Goal: Task Accomplishment & Management: Manage account settings

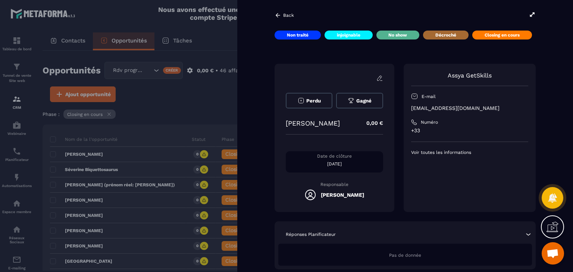
scroll to position [689, 0]
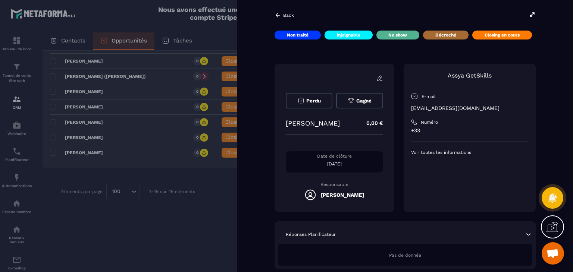
click at [278, 17] on icon at bounding box center [277, 15] width 7 height 7
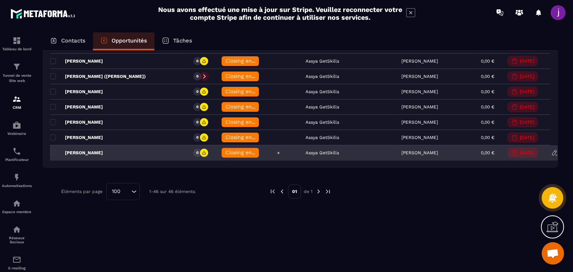
click at [276, 151] on icon at bounding box center [278, 153] width 5 height 5
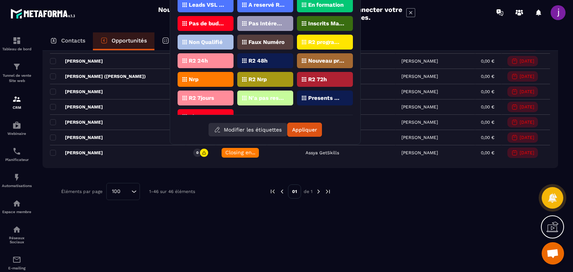
click at [255, 135] on button "Modifier les étiquettes" at bounding box center [247, 129] width 79 height 13
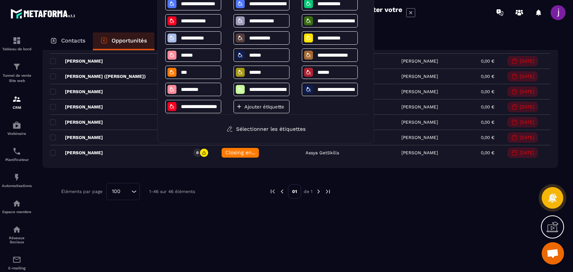
click at [262, 106] on p "Ajouter étiquette" at bounding box center [264, 107] width 40 height 6
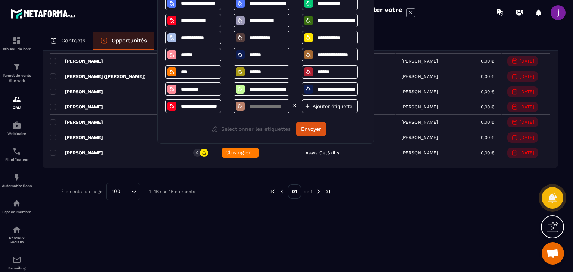
click at [261, 106] on input at bounding box center [267, 106] width 39 height 6
type input "********"
click at [312, 132] on button "Envoyer" at bounding box center [311, 129] width 30 height 14
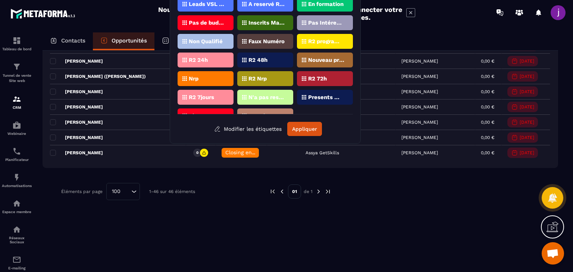
click at [274, 114] on div "Leads VSL ZENSPEAK A reservé Rdv Zenspeak En formation Pas de budget Inscrits M…" at bounding box center [264, 66] width 175 height 139
click at [273, 110] on div "Stand By" at bounding box center [265, 115] width 56 height 15
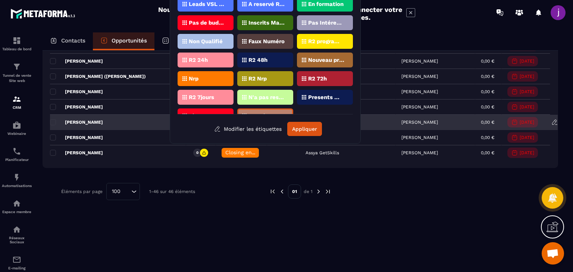
click at [295, 123] on button "Appliquer" at bounding box center [304, 129] width 35 height 14
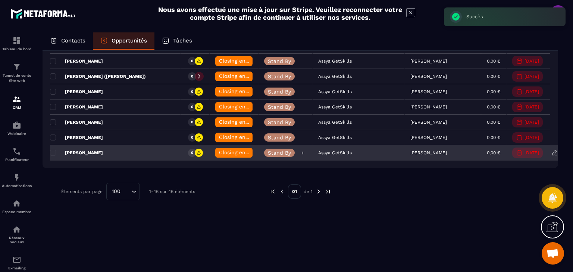
click at [301, 151] on icon at bounding box center [302, 152] width 3 height 3
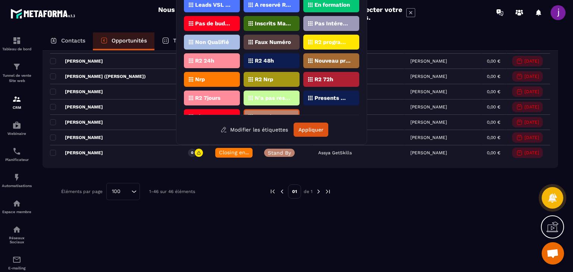
click at [281, 111] on div "Stand By" at bounding box center [271, 116] width 56 height 15
click at [319, 126] on button "Appliquer" at bounding box center [310, 130] width 35 height 14
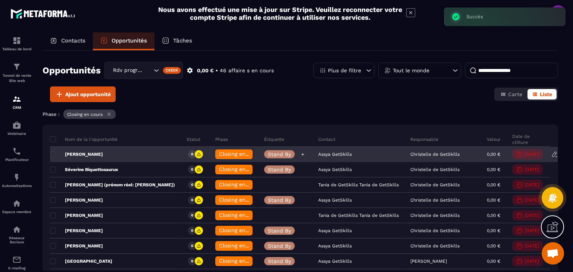
click at [268, 154] on p "Stand By" at bounding box center [279, 154] width 23 height 5
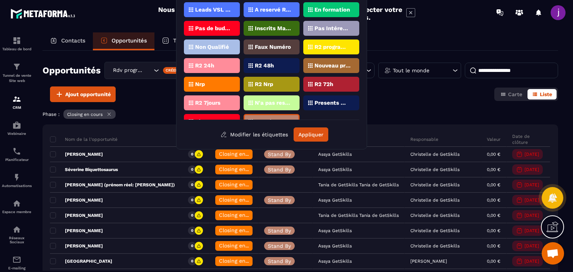
click at [269, 116] on div "Leads VSL ZENSPEAK A reservé Rdv Zenspeak En formation Pas de budget Inscrits M…" at bounding box center [271, 61] width 175 height 118
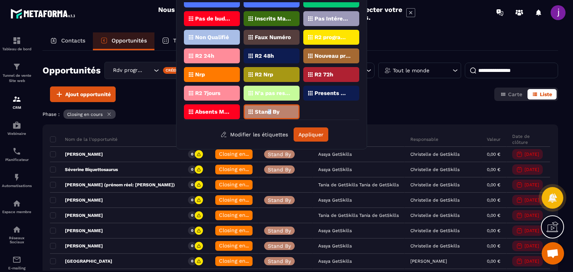
click at [271, 109] on p "Stand By" at bounding box center [267, 111] width 25 height 5
click at [303, 134] on button "Appliquer" at bounding box center [310, 134] width 35 height 14
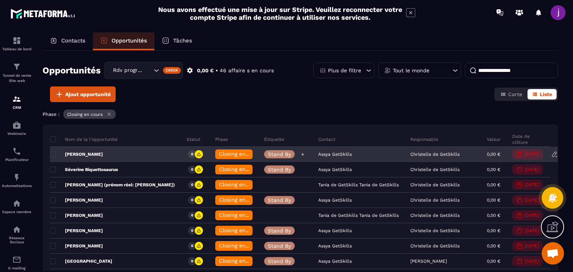
click at [300, 155] on icon at bounding box center [302, 154] width 5 height 5
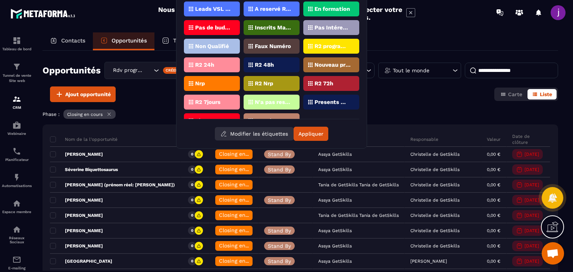
click at [272, 133] on button "Modifier les étiquettes" at bounding box center [254, 133] width 79 height 13
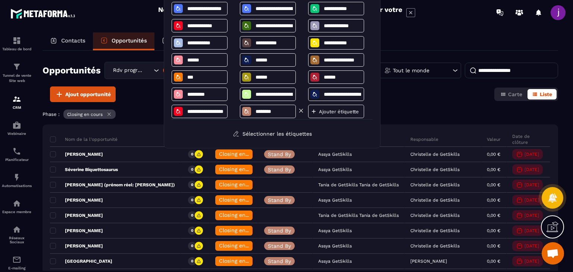
click at [278, 111] on input "********" at bounding box center [274, 111] width 39 height 6
click at [302, 112] on icon at bounding box center [300, 110] width 3 height 3
click at [422, 94] on div "Ajout opportunité Carte Liste" at bounding box center [299, 94] width 515 height 16
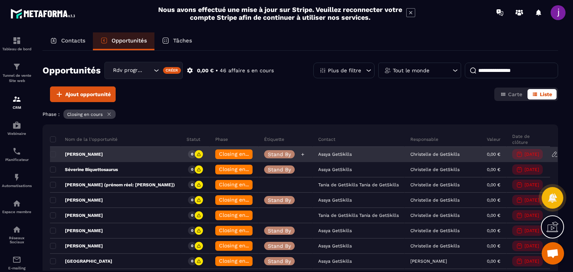
click at [298, 154] on div at bounding box center [302, 154] width 8 height 8
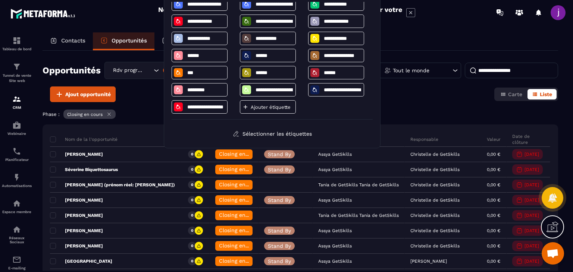
scroll to position [0, 0]
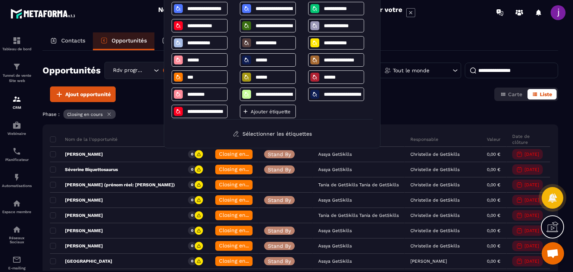
click at [420, 106] on div "Opportunités Rdv programmé Créer 0,00 € • 46 affaire s en cours Plus de filtre …" at bounding box center [299, 161] width 515 height 220
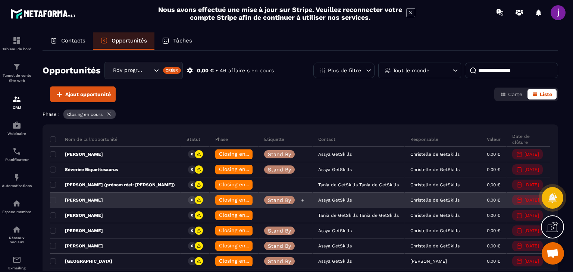
click at [300, 198] on icon at bounding box center [302, 200] width 5 height 5
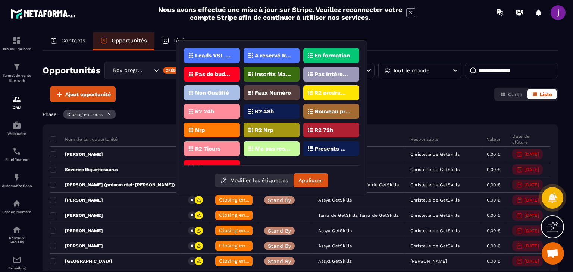
click at [274, 179] on button "Modifier les étiquettes" at bounding box center [254, 180] width 79 height 13
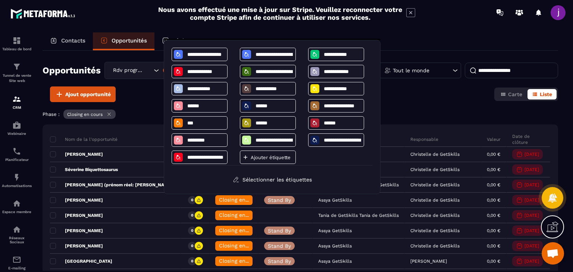
click at [470, 99] on div "Ajout opportunité Carte Liste" at bounding box center [299, 94] width 515 height 16
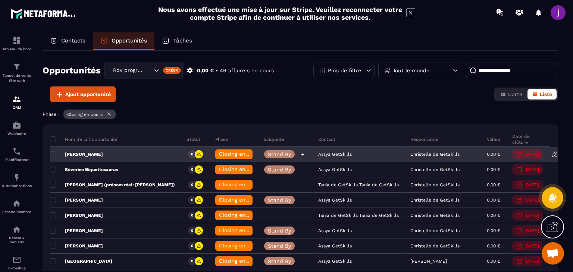
click at [271, 152] on p "Stand By" at bounding box center [279, 154] width 23 height 5
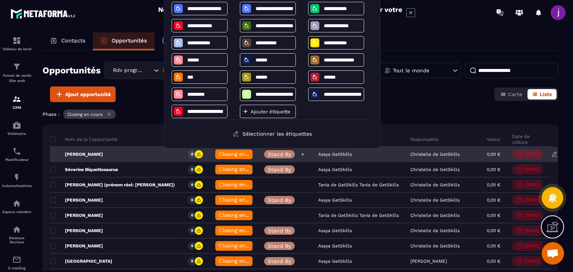
click at [272, 152] on p "Stand By" at bounding box center [279, 154] width 23 height 5
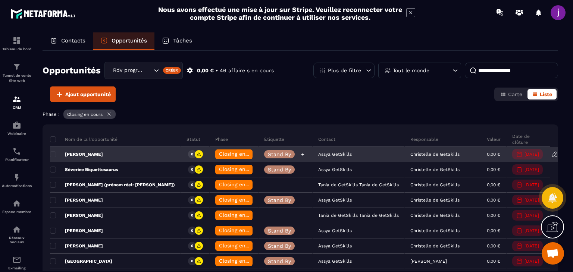
click at [272, 152] on p "Stand By" at bounding box center [279, 154] width 23 height 5
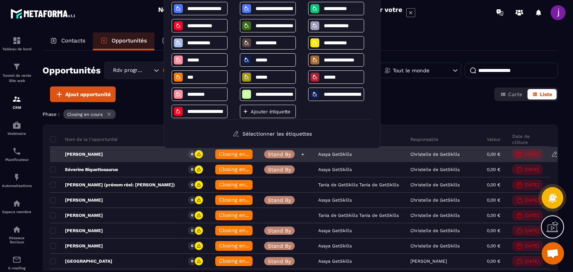
click at [272, 152] on p "Stand By" at bounding box center [279, 154] width 23 height 5
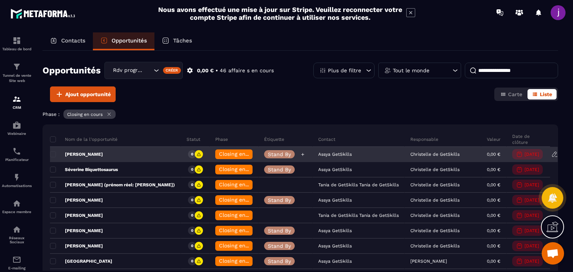
drag, startPoint x: 272, startPoint y: 151, endPoint x: 267, endPoint y: 152, distance: 5.0
click at [268, 152] on p "Stand By" at bounding box center [279, 154] width 23 height 5
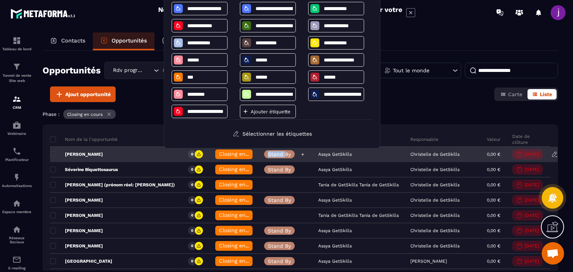
click at [268, 152] on p "Stand By" at bounding box center [279, 154] width 23 height 5
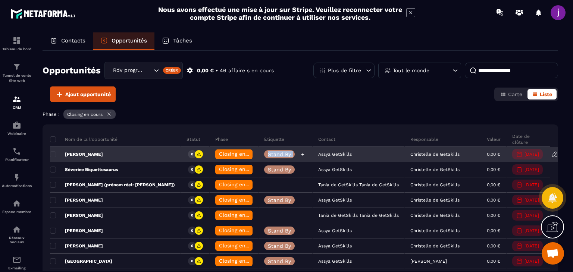
click at [268, 152] on p "Stand By" at bounding box center [279, 154] width 23 height 5
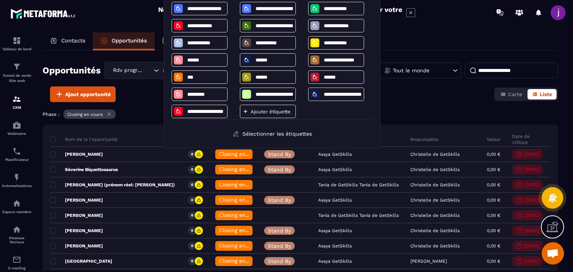
click at [269, 114] on p "Ajouter étiquette" at bounding box center [271, 112] width 40 height 6
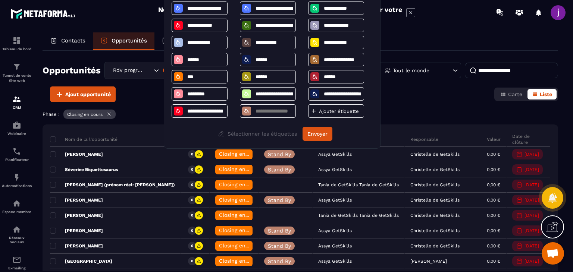
click at [277, 133] on div "Sélectionner les étiquettes Envoyer" at bounding box center [271, 134] width 201 height 14
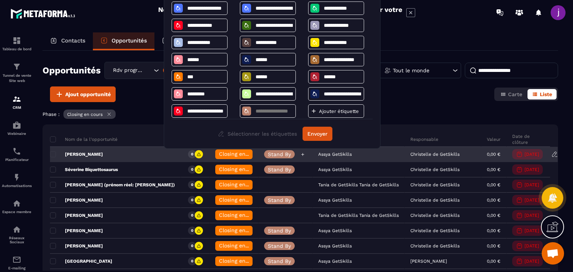
click at [276, 157] on div "Stand By" at bounding box center [279, 154] width 31 height 8
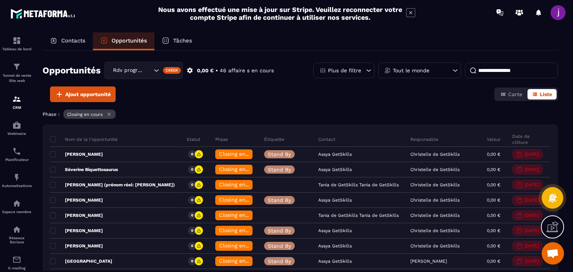
drag, startPoint x: 273, startPoint y: 151, endPoint x: 252, endPoint y: 132, distance: 28.8
click at [258, 132] on div "Étiquette" at bounding box center [285, 139] width 54 height 15
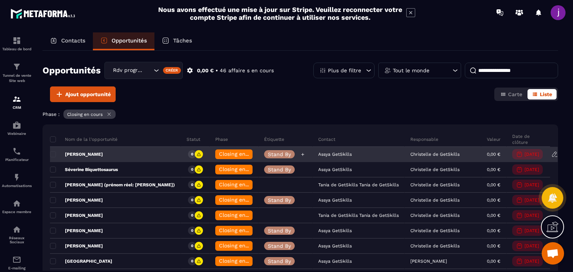
click at [270, 154] on p "Stand By" at bounding box center [279, 154] width 23 height 5
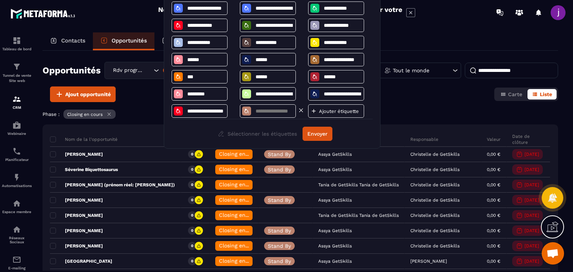
click at [300, 111] on icon at bounding box center [300, 110] width 3 height 3
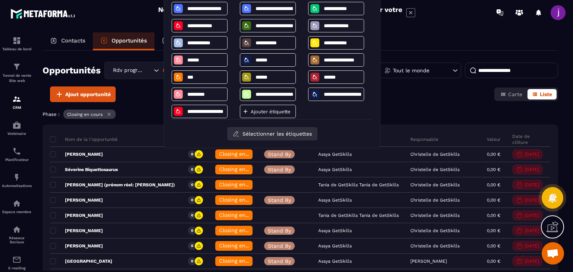
click at [283, 135] on button "Sélectionner les étiquettes" at bounding box center [272, 133] width 90 height 13
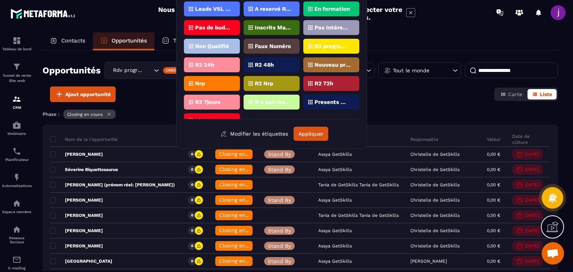
click at [424, 107] on div "Opportunités Rdv programmé Créer 0,00 € • 46 affaire s en cours Plus de filtre …" at bounding box center [299, 161] width 515 height 220
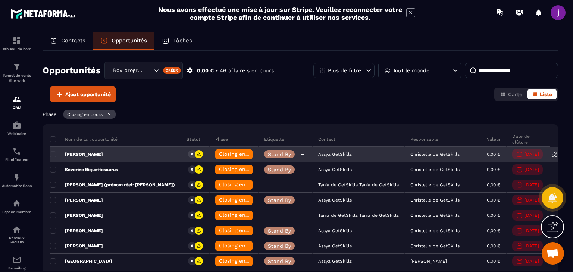
click at [268, 154] on p "Stand By" at bounding box center [279, 154] width 23 height 5
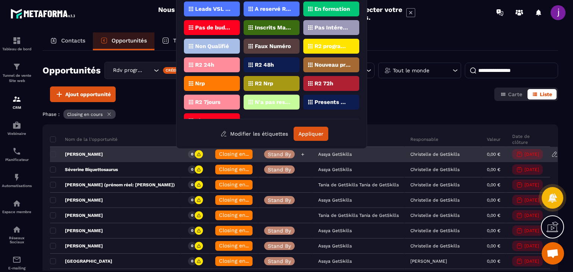
drag, startPoint x: 267, startPoint y: 154, endPoint x: 263, endPoint y: 154, distance: 4.1
click at [268, 154] on p "Stand By" at bounding box center [279, 154] width 23 height 5
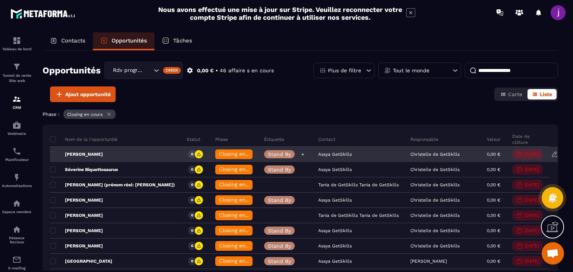
click at [268, 154] on p "Stand By" at bounding box center [279, 154] width 23 height 5
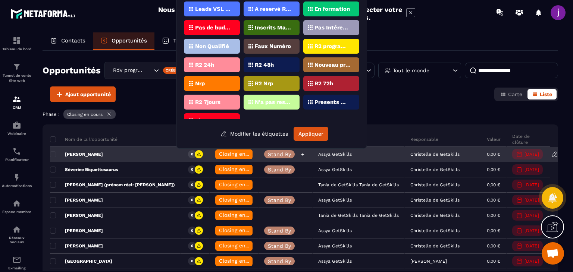
click at [268, 154] on p "Stand By" at bounding box center [279, 154] width 23 height 5
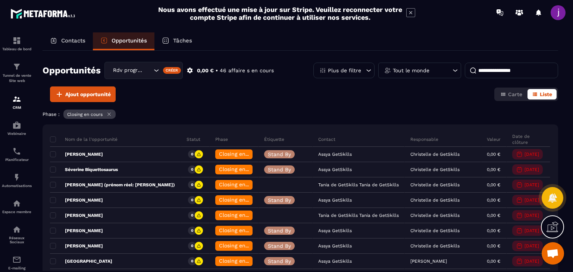
click at [271, 137] on p "Étiquette" at bounding box center [274, 139] width 20 height 6
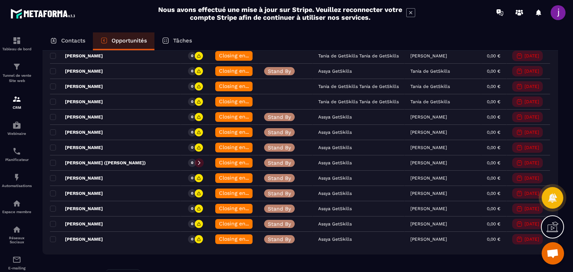
scroll to position [689, 0]
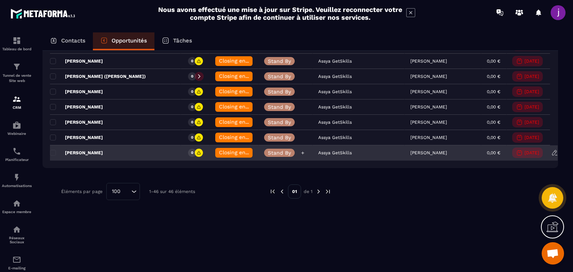
click at [268, 150] on p "Stand By" at bounding box center [279, 152] width 23 height 5
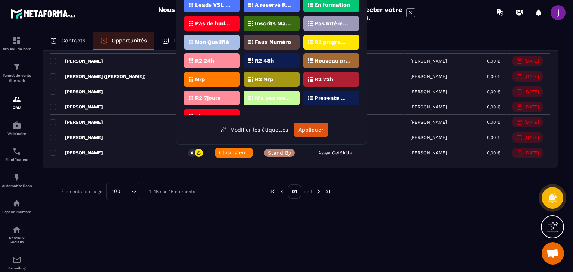
scroll to position [12, 0]
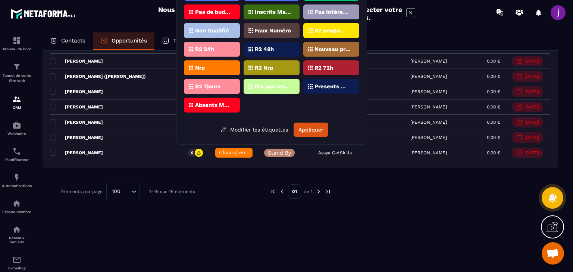
click at [259, 122] on div "Leads VSL ZENSPEAK A reservé Rdv Zenspeak En formation Pas de budget Inscrits M…" at bounding box center [271, 66] width 175 height 139
click at [258, 129] on button "Modifier les étiquettes" at bounding box center [254, 129] width 79 height 13
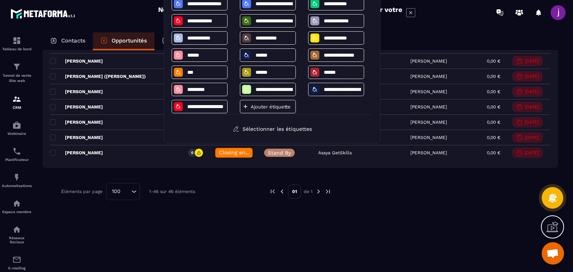
click at [256, 106] on p "Ajouter étiquette" at bounding box center [271, 107] width 40 height 6
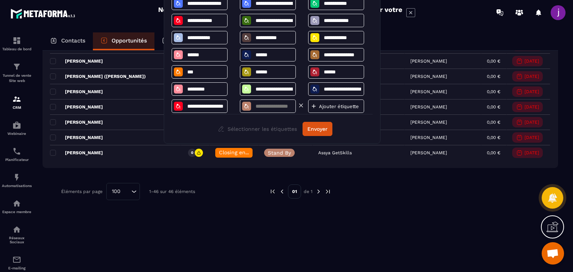
click at [268, 105] on input at bounding box center [274, 106] width 39 height 6
type input "********"
click at [314, 127] on button "Envoyer" at bounding box center [317, 129] width 30 height 14
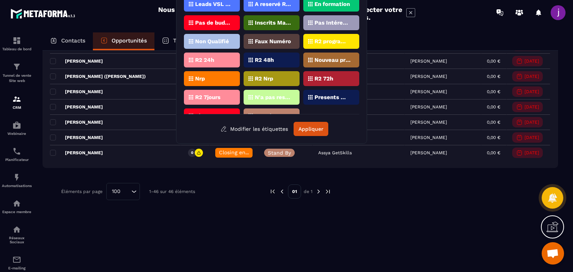
click at [259, 108] on div "Stand By" at bounding box center [271, 115] width 56 height 15
click at [309, 132] on button "Appliquer" at bounding box center [310, 129] width 35 height 14
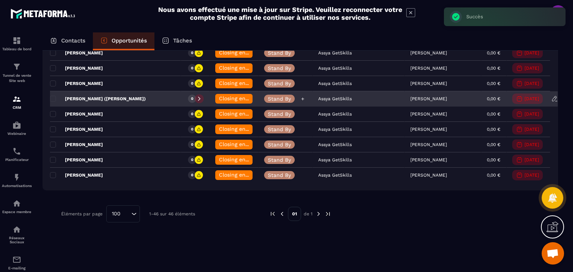
scroll to position [689, 0]
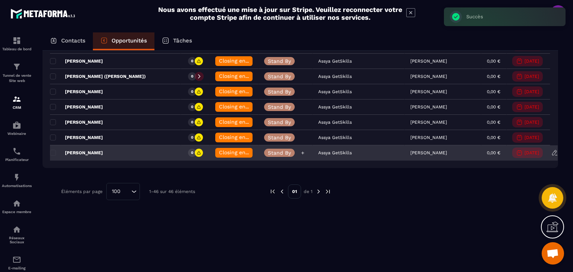
click at [268, 150] on p "Stand By" at bounding box center [279, 152] width 23 height 5
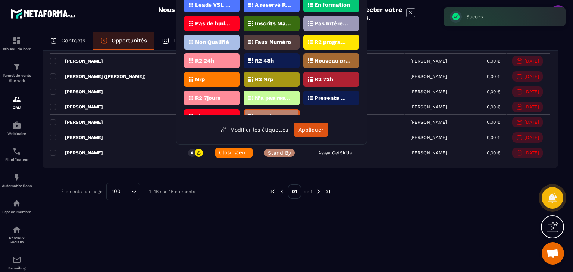
click at [226, 193] on div "Éléments par page 100 Loading... 1-46 sur 46 éléments" at bounding box center [159, 191] width 197 height 17
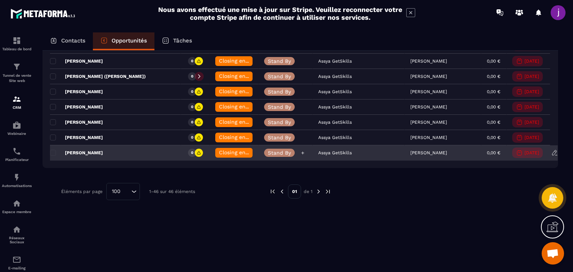
click at [274, 151] on p "Stand By" at bounding box center [279, 152] width 23 height 5
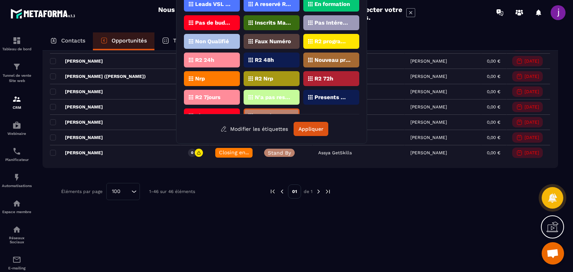
click at [275, 113] on p "Stand By" at bounding box center [267, 115] width 25 height 5
click at [307, 127] on button "Appliquer" at bounding box center [310, 129] width 35 height 14
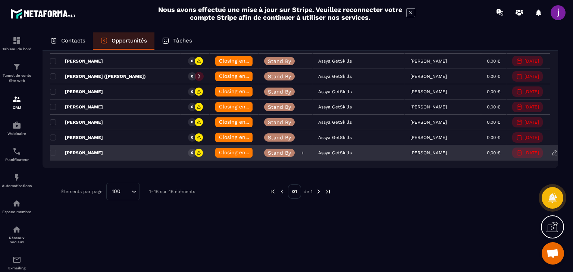
click at [276, 150] on p "Stand By" at bounding box center [279, 152] width 23 height 5
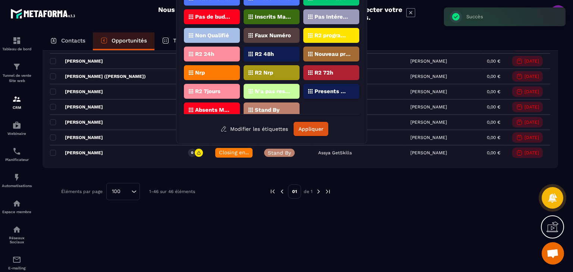
scroll to position [12, 0]
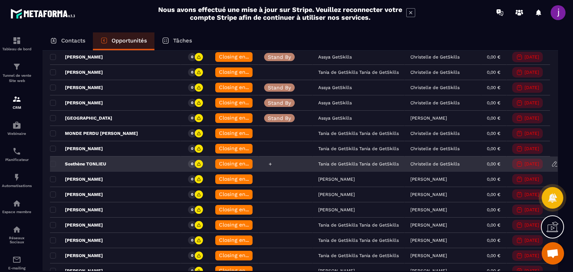
scroll to position [130, 0]
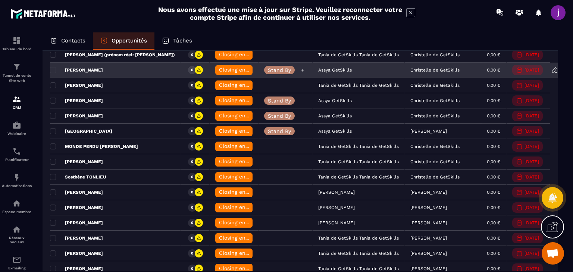
click at [269, 67] on p "Stand By" at bounding box center [279, 69] width 23 height 5
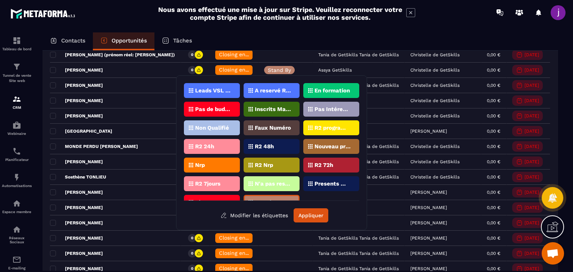
click at [266, 201] on div "Leads VSL ZENSPEAK A reservé Rdv Zenspeak En formation Pas de budget Inscrits M…" at bounding box center [271, 152] width 175 height 139
click at [267, 196] on div "Stand By" at bounding box center [271, 202] width 56 height 15
click at [306, 213] on button "Appliquer" at bounding box center [310, 215] width 35 height 14
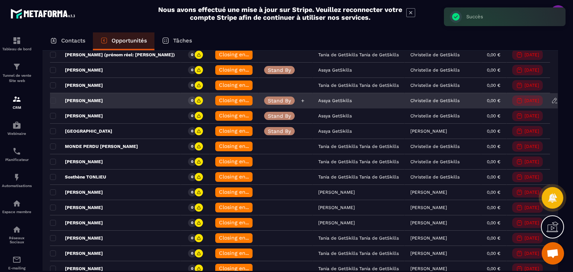
click at [268, 100] on p "Stand By" at bounding box center [279, 100] width 23 height 5
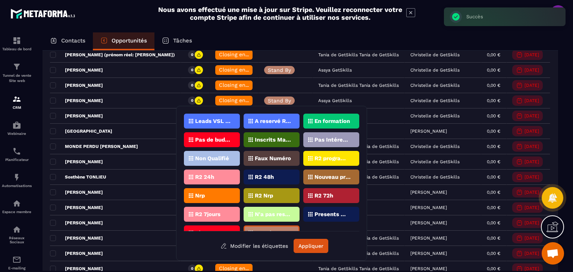
click at [283, 226] on div "Stand By" at bounding box center [271, 233] width 56 height 15
click at [306, 245] on button "Appliquer" at bounding box center [310, 246] width 35 height 14
